Goal: Task Accomplishment & Management: Complete application form

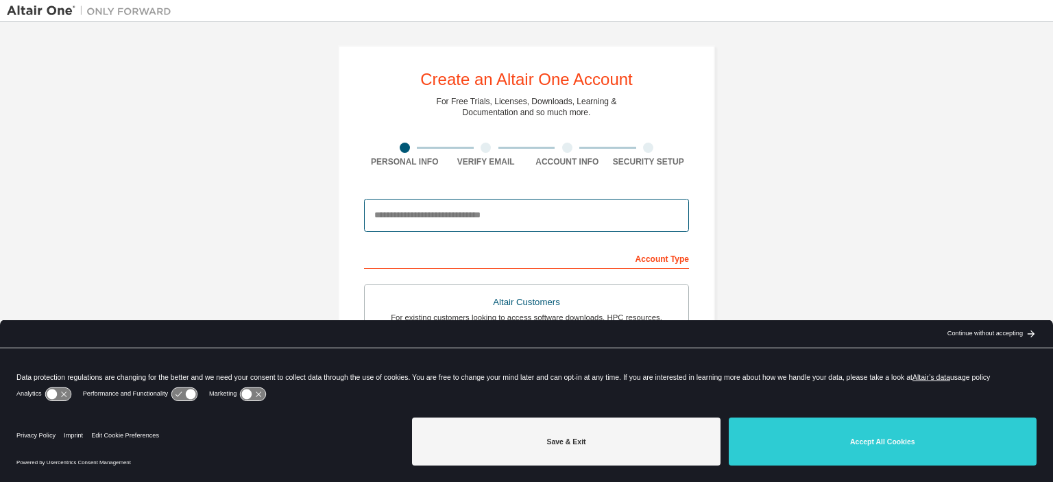
click at [419, 219] on input "email" at bounding box center [526, 215] width 325 height 33
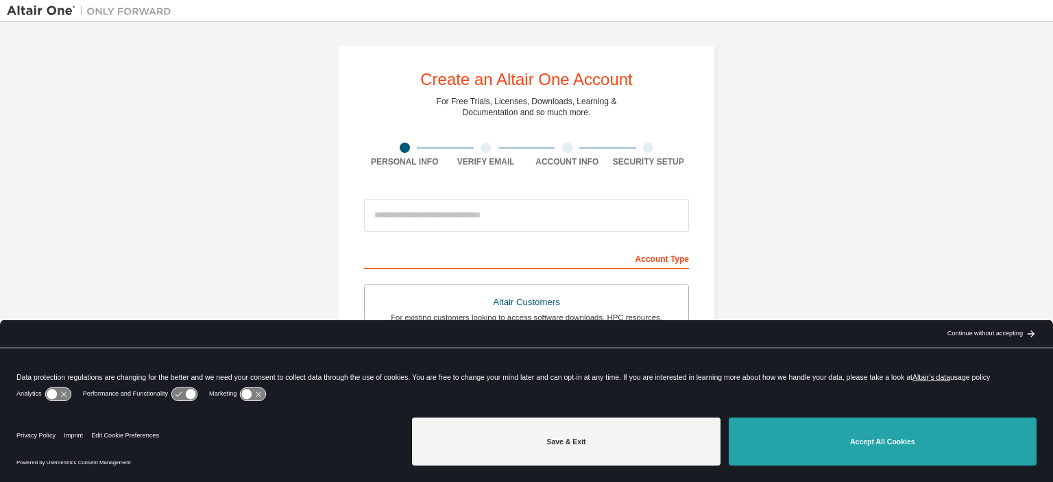
click at [894, 444] on button "Accept All Cookies" at bounding box center [883, 442] width 308 height 48
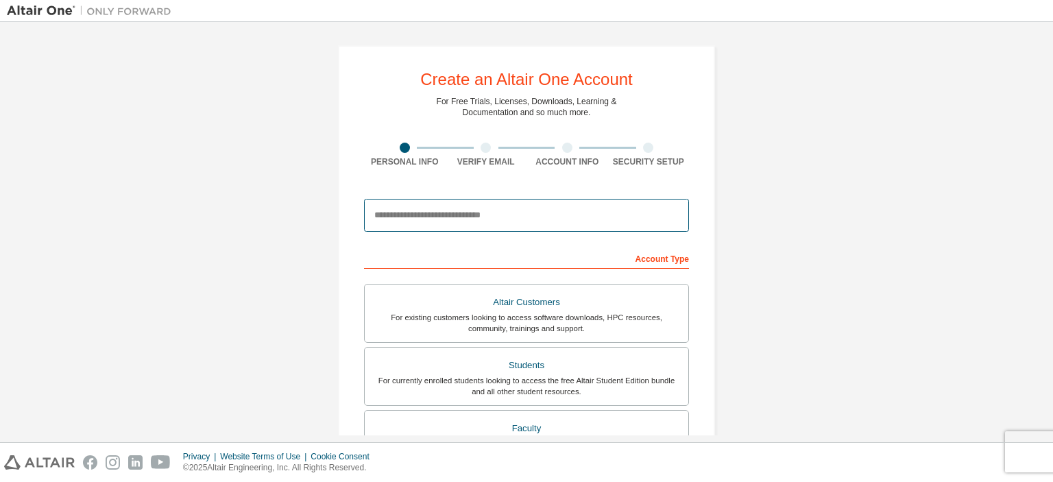
click at [411, 219] on input "email" at bounding box center [526, 215] width 325 height 33
type input "**********"
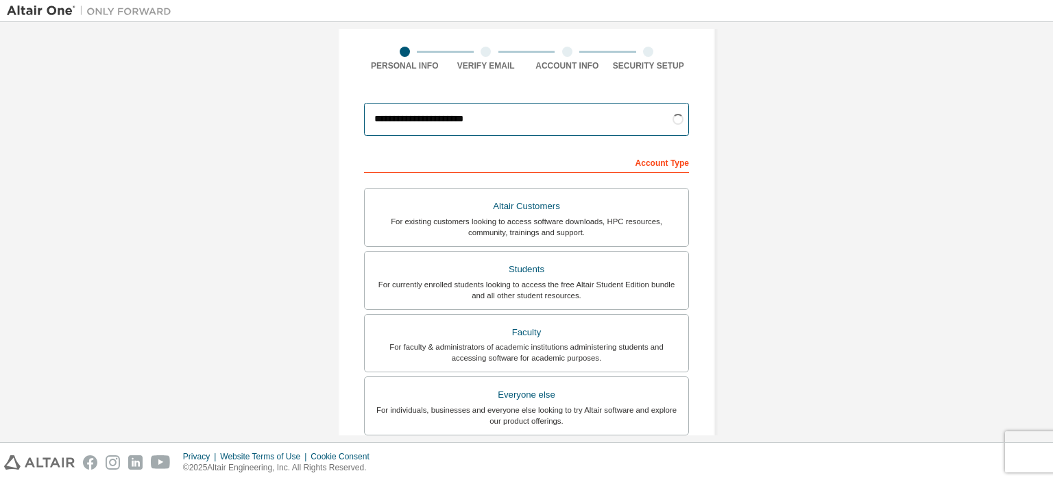
scroll to position [97, 0]
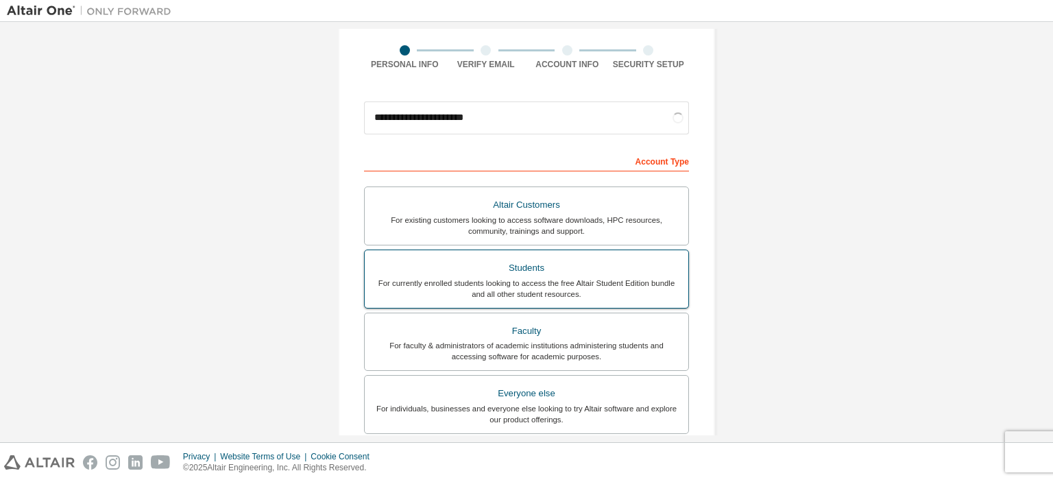
click at [420, 283] on div "For currently enrolled students looking to access the free Altair Student Editi…" at bounding box center [526, 289] width 307 height 22
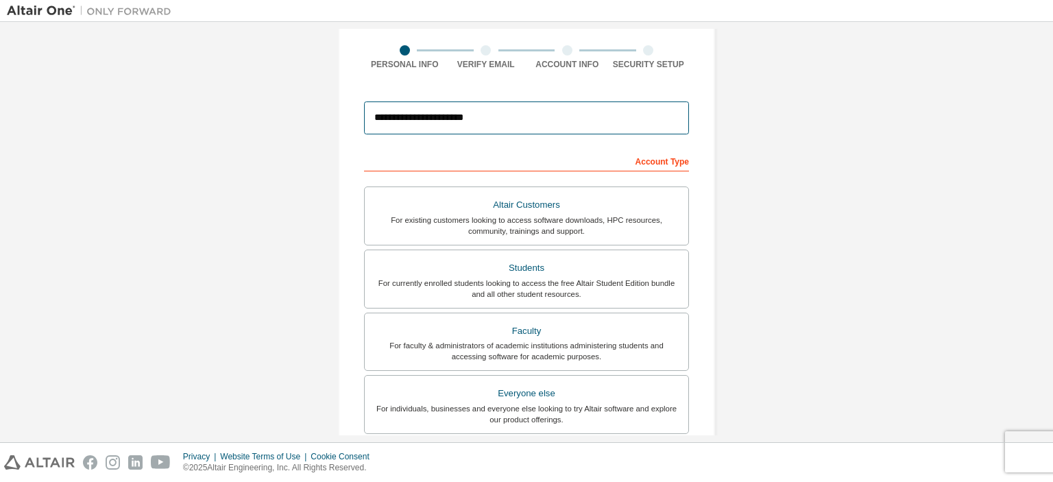
click at [494, 117] on input "**********" at bounding box center [526, 117] width 325 height 33
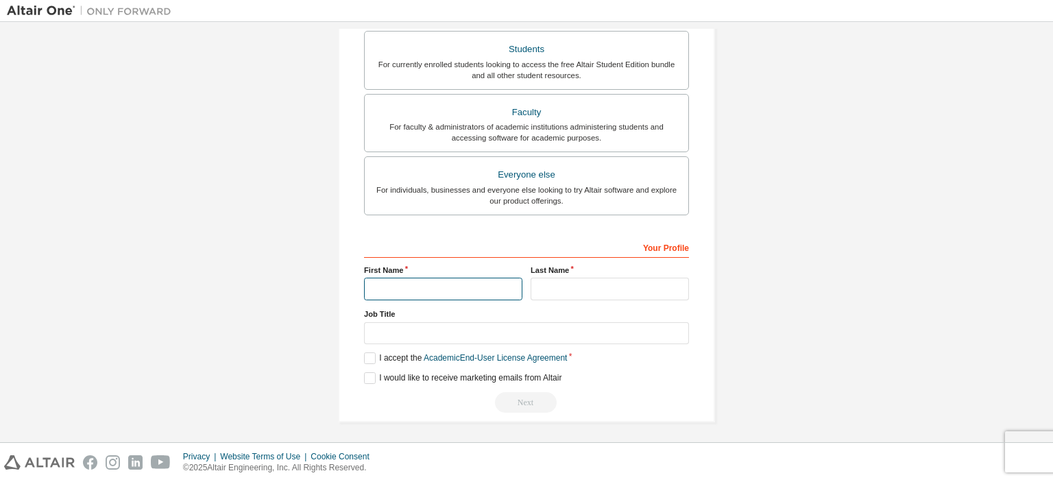
click at [396, 278] on input "text" at bounding box center [443, 289] width 158 height 23
type input "*********"
click at [557, 287] on input "text" at bounding box center [610, 289] width 158 height 23
type input "********"
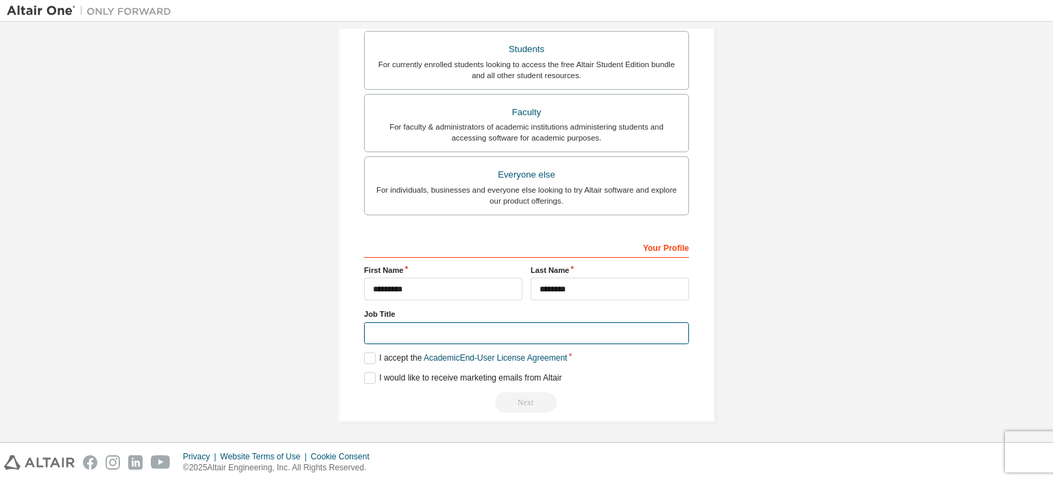
click at [425, 329] on input "text" at bounding box center [526, 333] width 325 height 23
type input "*"
click at [365, 353] on label "I accept the Academic End-User License Agreement" at bounding box center [465, 358] width 203 height 12
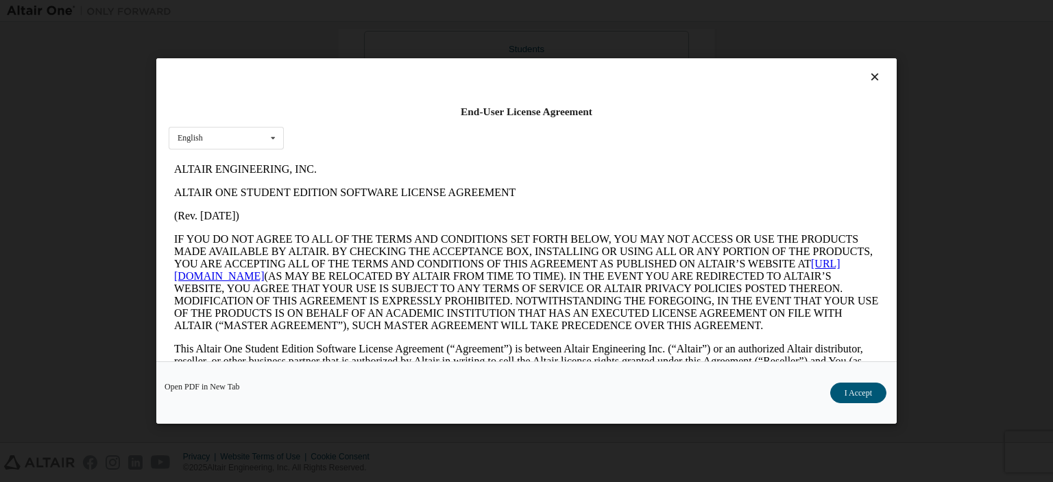
scroll to position [0, 0]
click at [877, 393] on button "I Accept" at bounding box center [858, 393] width 56 height 21
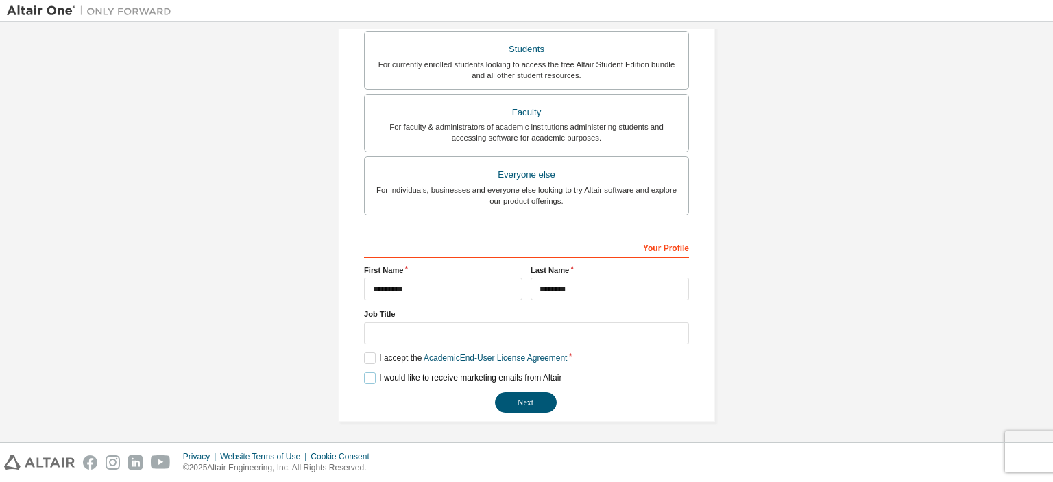
click at [367, 375] on label "I would like to receive marketing emails from Altair" at bounding box center [462, 378] width 197 height 12
click at [508, 399] on button "Next" at bounding box center [526, 402] width 62 height 21
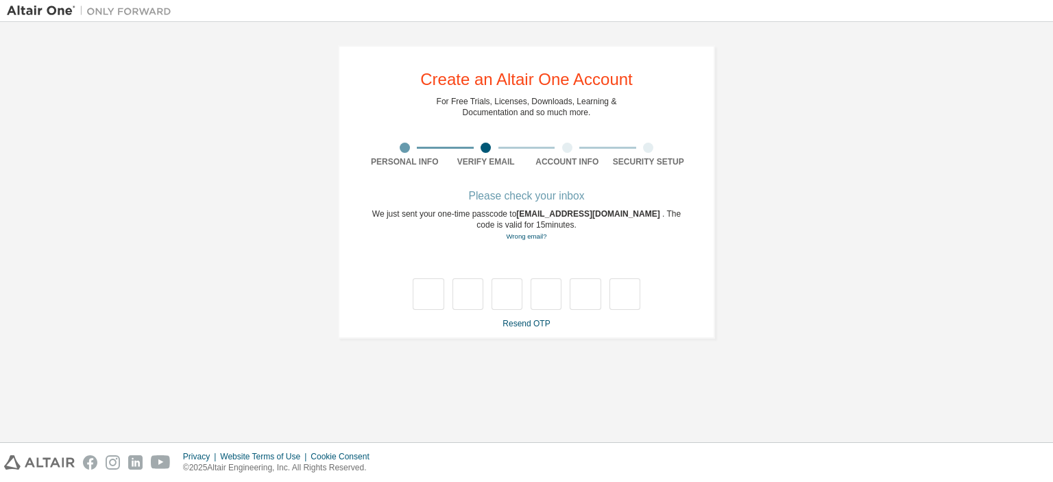
type input "*"
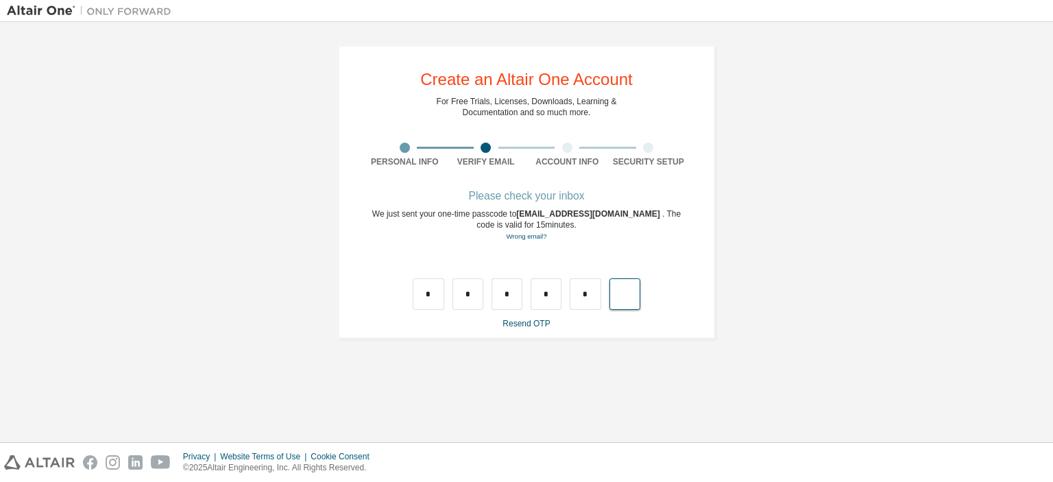
type input "*"
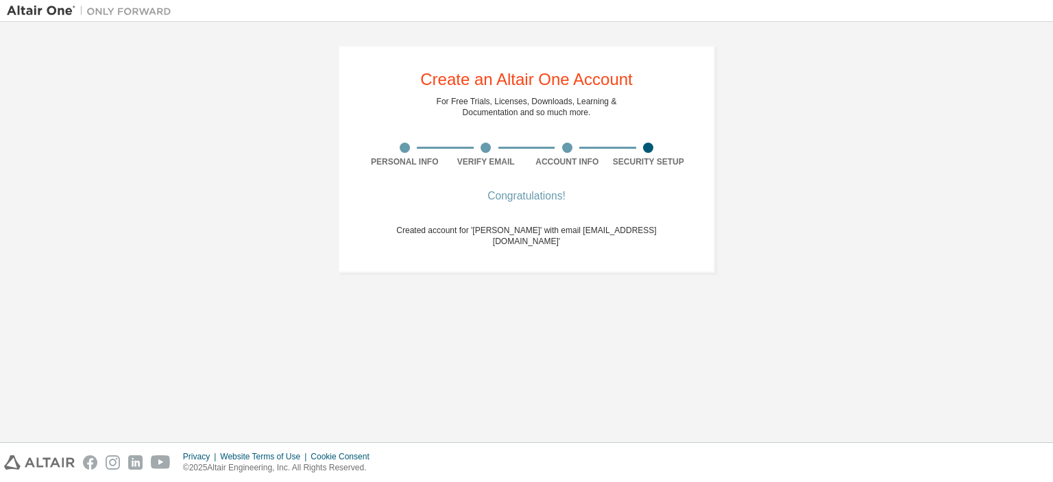
click at [921, 241] on div "Create an Altair One Account For Free Trials, Licenses, Downloads, Learning & D…" at bounding box center [526, 159] width 1039 height 261
click at [577, 161] on div "Account Info" at bounding box center [568, 161] width 82 height 11
click at [642, 158] on div "Security Setup" at bounding box center [649, 161] width 82 height 11
